Goal: Share content

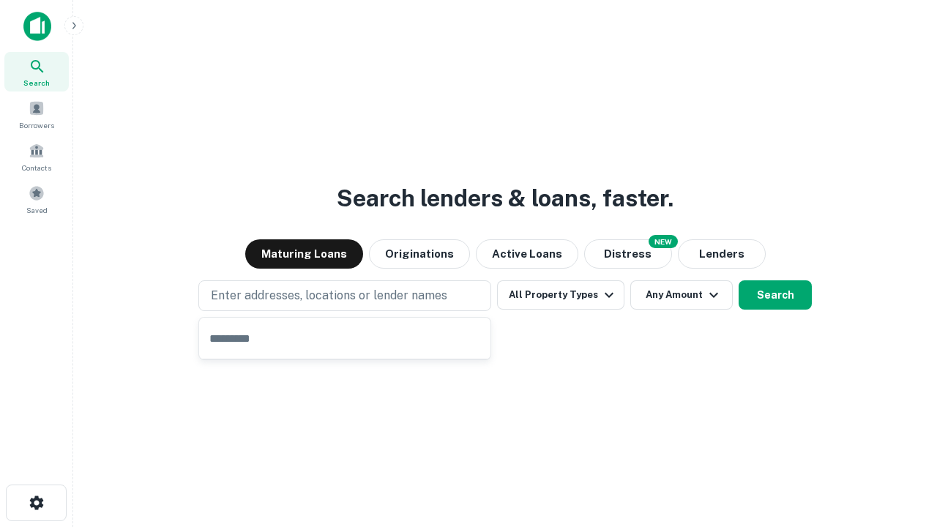
type input "**********"
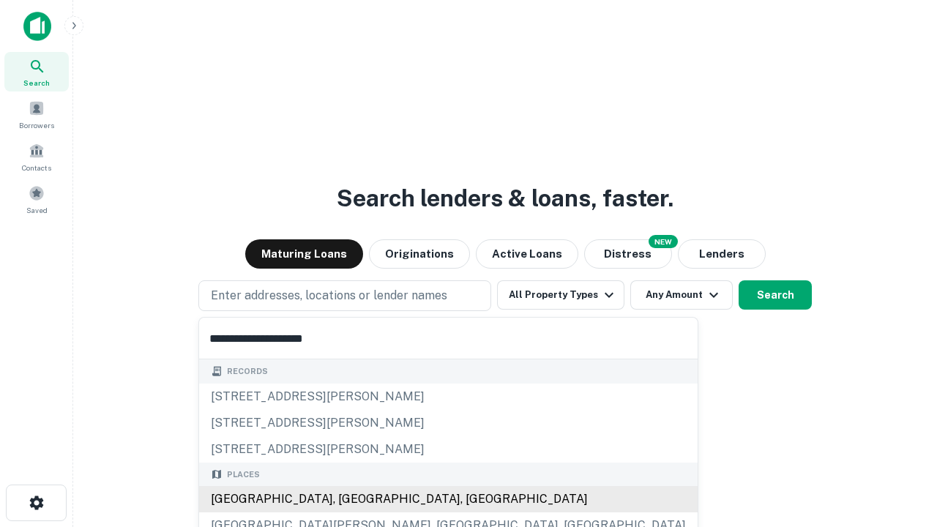
click at [350, 499] on div "[GEOGRAPHIC_DATA], [GEOGRAPHIC_DATA], [GEOGRAPHIC_DATA]" at bounding box center [448, 499] width 499 height 26
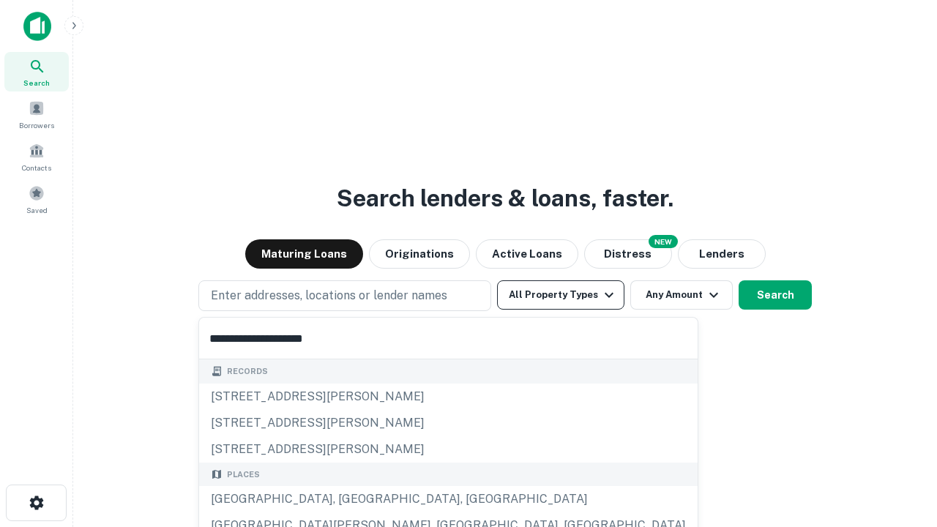
click at [561, 295] on button "All Property Types" at bounding box center [560, 294] width 127 height 29
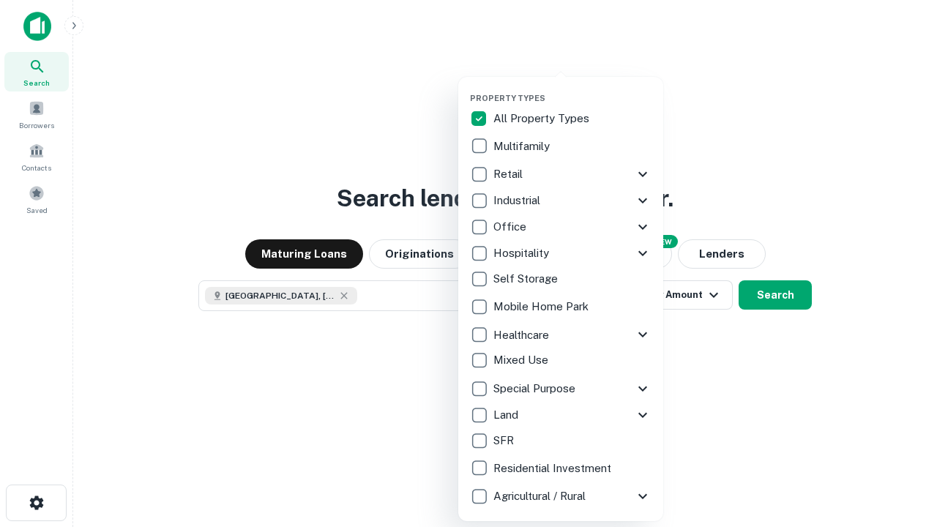
click at [573, 89] on button "button" at bounding box center [572, 89] width 205 height 1
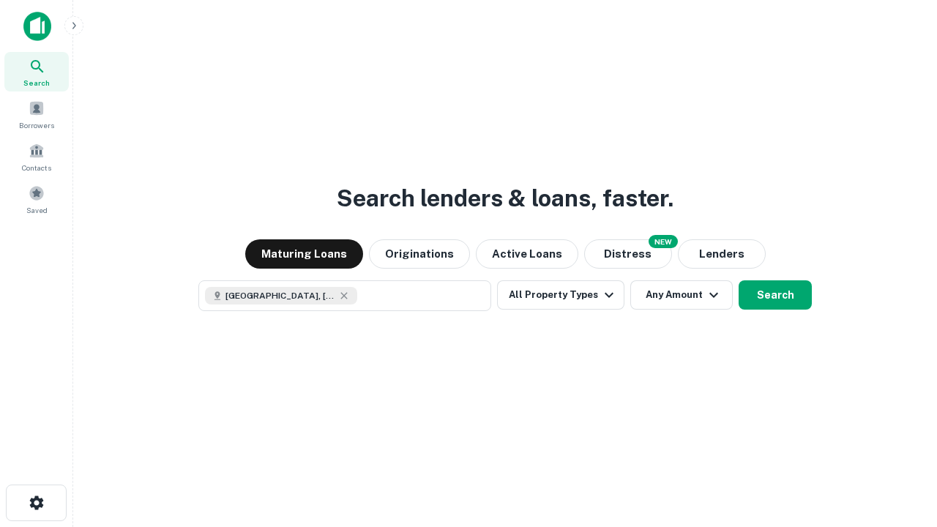
scroll to position [23, 0]
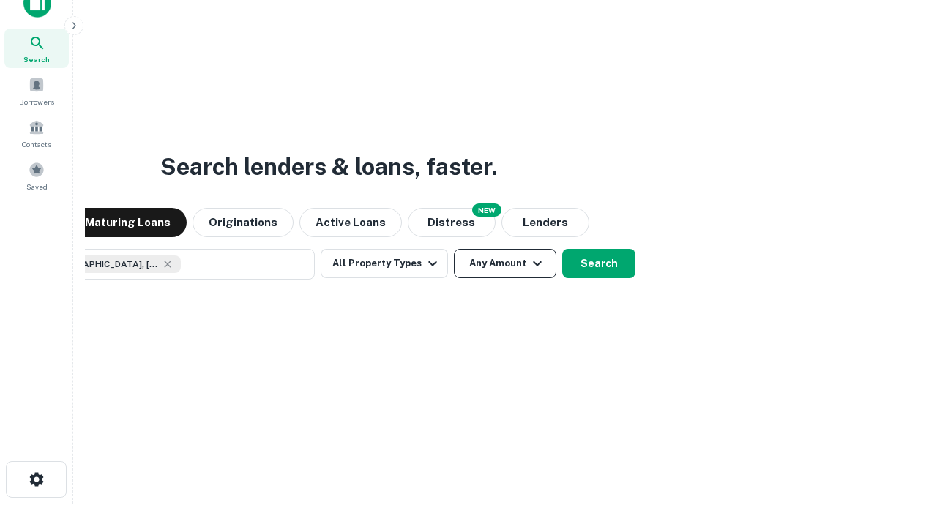
click at [454, 249] on button "Any Amount" at bounding box center [505, 263] width 102 height 29
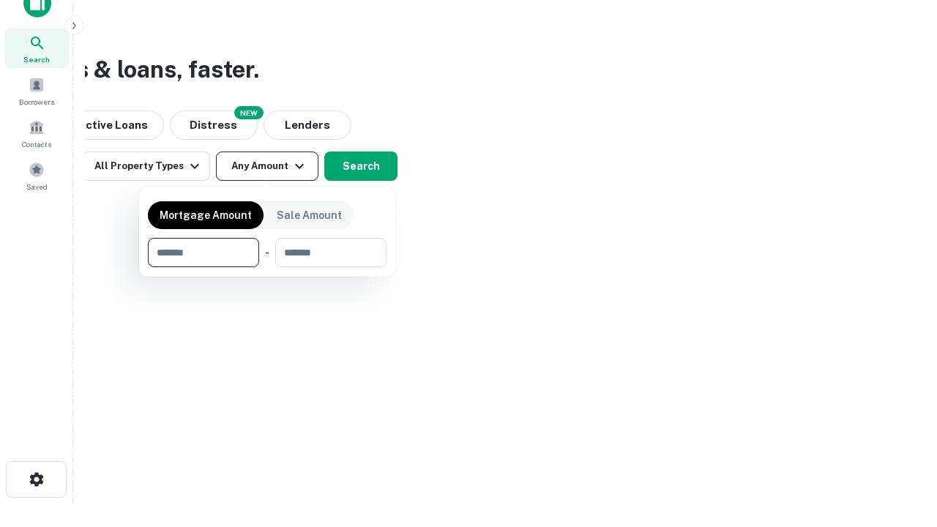
type input "*******"
click at [267, 267] on button "button" at bounding box center [267, 267] width 239 height 1
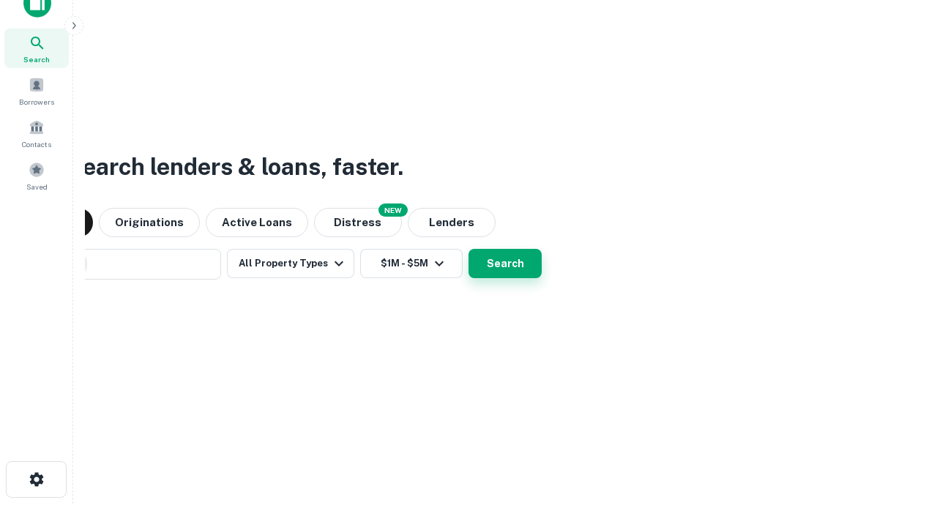
click at [469, 249] on button "Search" at bounding box center [505, 263] width 73 height 29
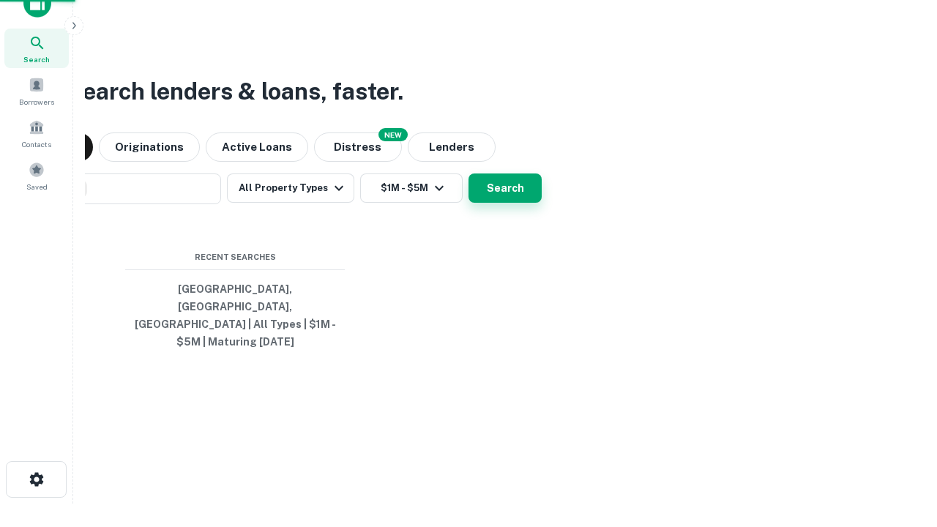
scroll to position [48, 414]
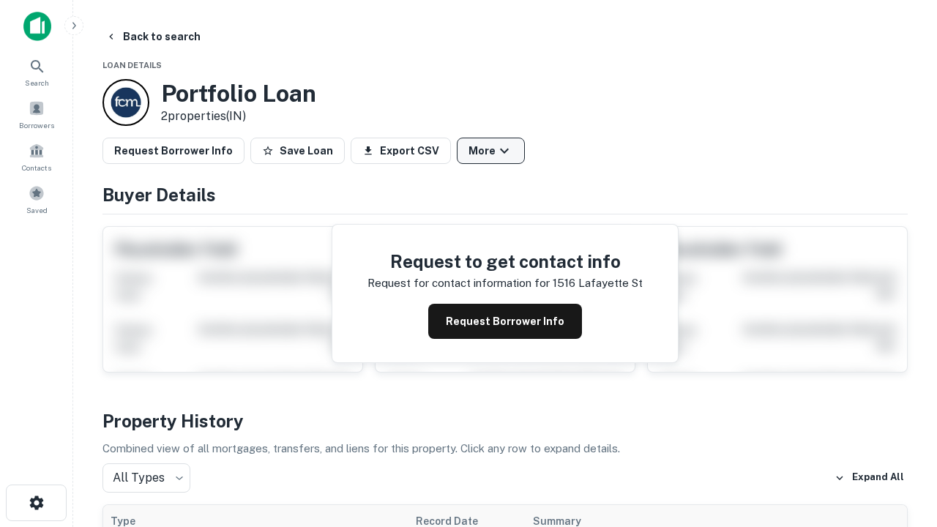
click at [491, 151] on button "More" at bounding box center [491, 151] width 68 height 26
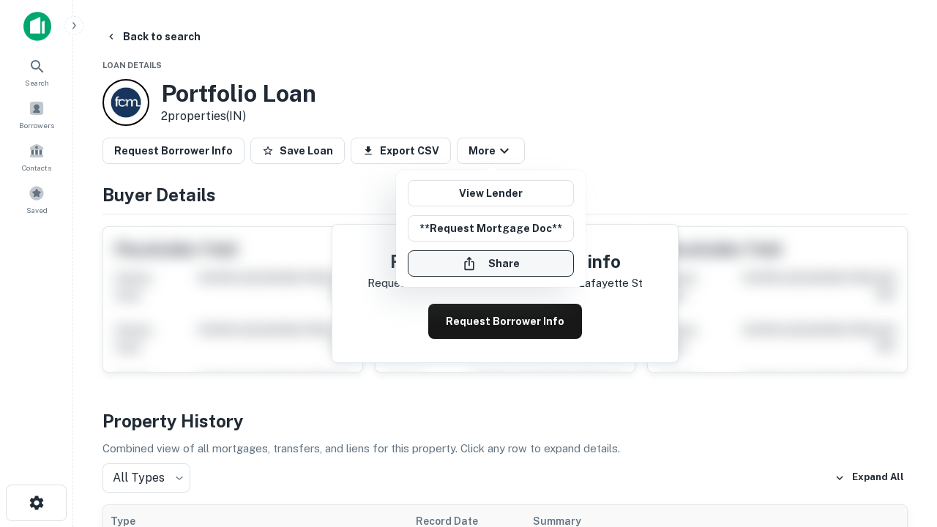
click at [491, 264] on button "Share" at bounding box center [491, 263] width 166 height 26
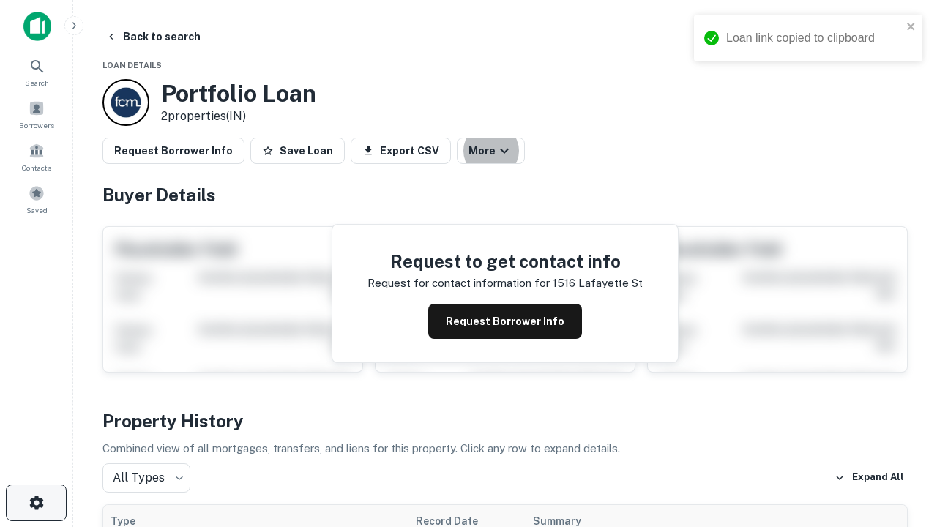
click at [36, 503] on icon "button" at bounding box center [37, 503] width 18 height 18
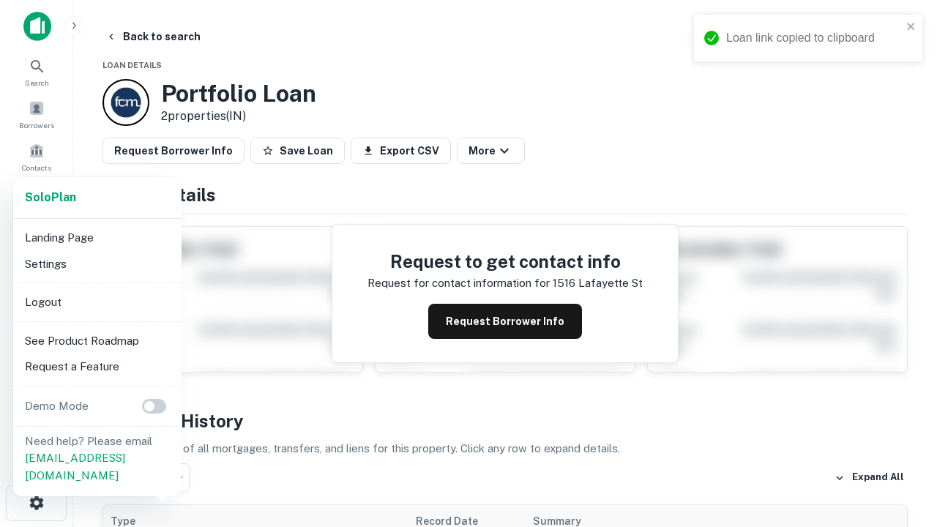
click at [97, 302] on li "Logout" at bounding box center [97, 302] width 157 height 26
